Goal: Book appointment/travel/reservation

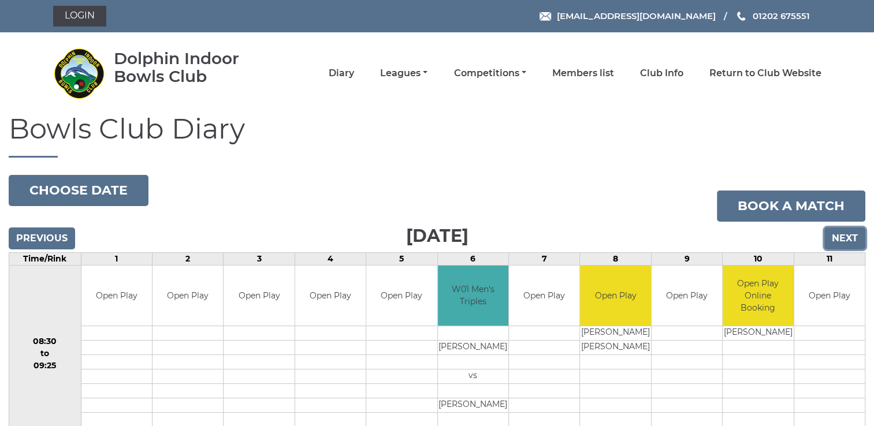
click at [840, 236] on input "Next" at bounding box center [845, 239] width 41 height 22
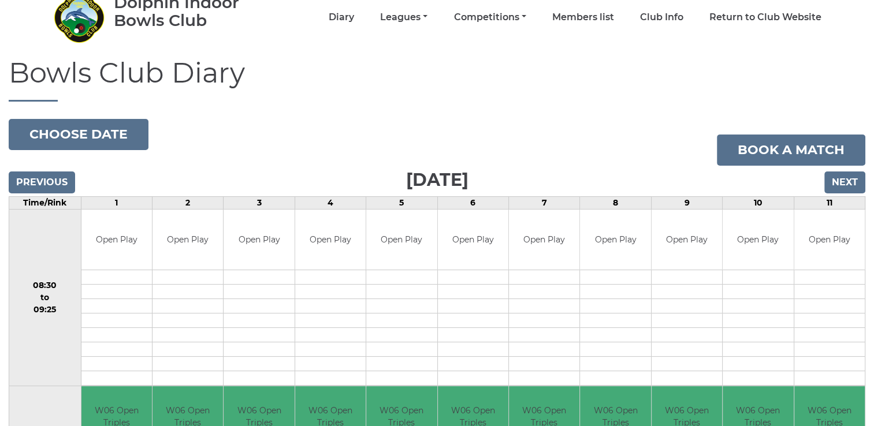
scroll to position [44, 0]
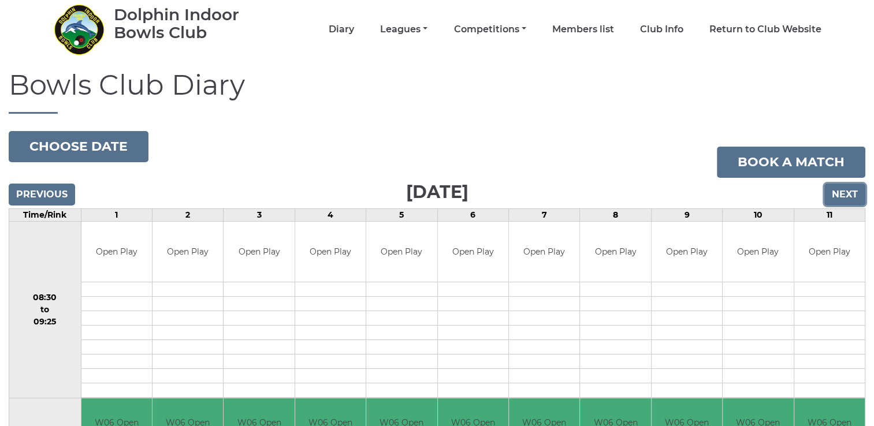
click at [842, 191] on input "Next" at bounding box center [845, 195] width 41 height 22
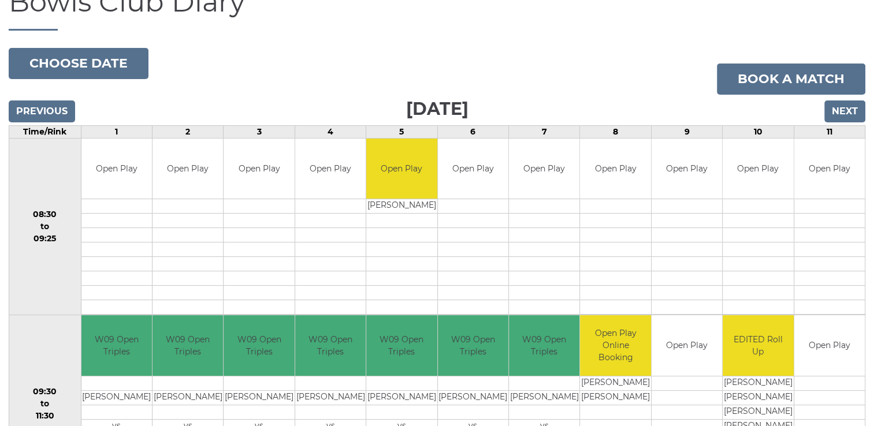
scroll to position [113, 0]
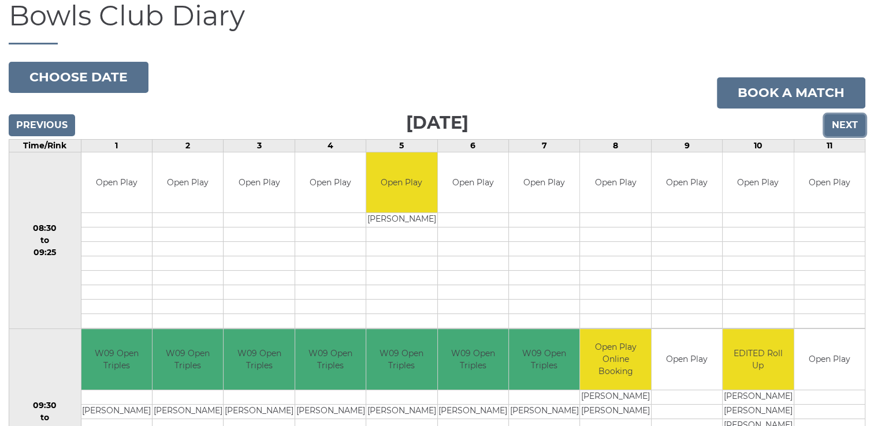
click at [843, 122] on input "Next" at bounding box center [845, 125] width 41 height 22
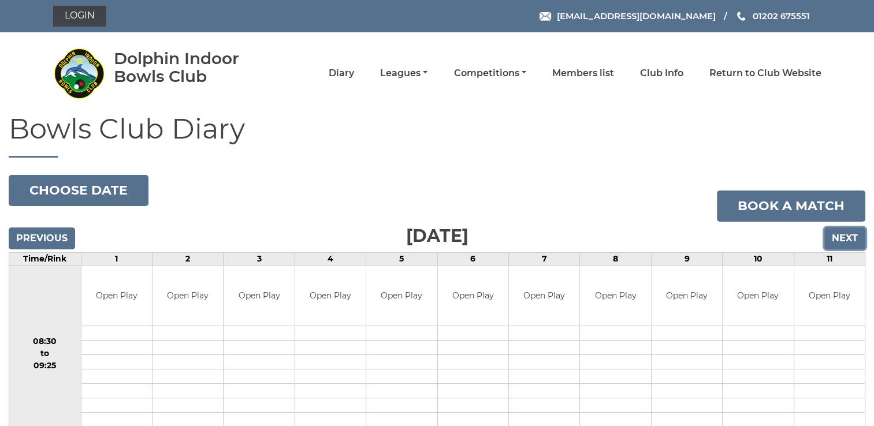
click at [842, 235] on input "Next" at bounding box center [845, 239] width 41 height 22
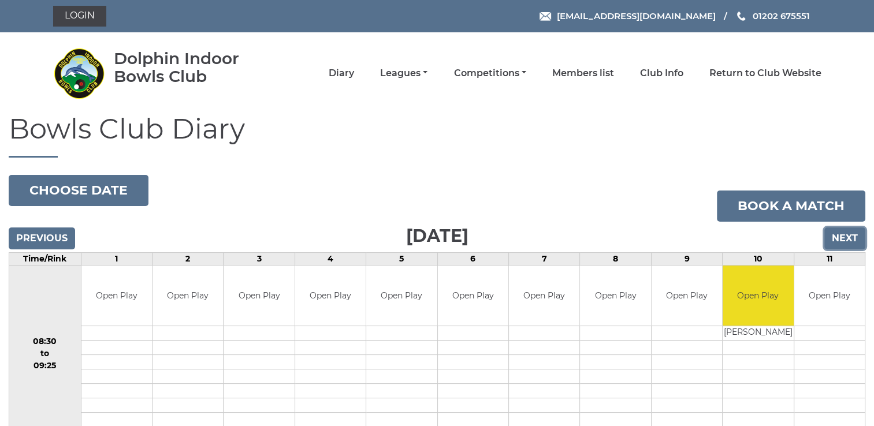
click at [842, 235] on input "Next" at bounding box center [845, 239] width 41 height 22
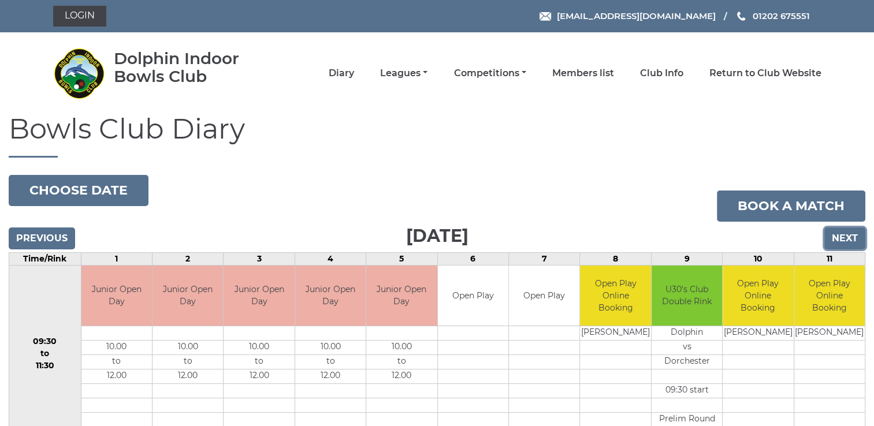
click at [842, 235] on input "Next" at bounding box center [845, 239] width 41 height 22
